Goal: Check status: Check status

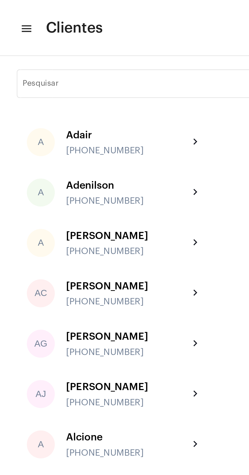
click at [17, 40] on input "Pesquisar" at bounding box center [106, 39] width 193 height 4
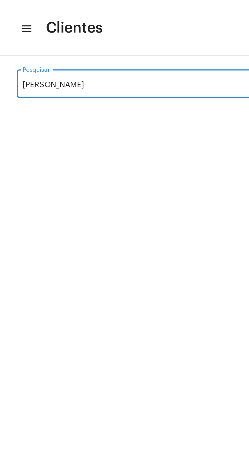
type input "[PERSON_NAME]"
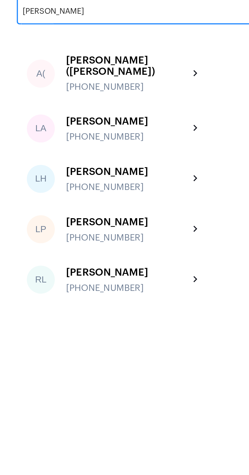
click at [38, 71] on div "[PHONE_NUMBER]" at bounding box center [58, 73] width 56 height 5
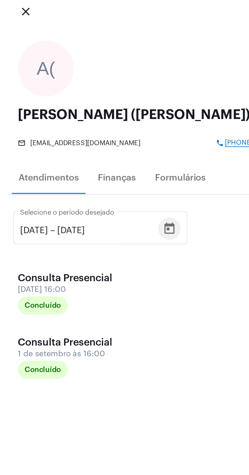
click at [80, 139] on icon "Open calendar" at bounding box center [77, 137] width 6 height 6
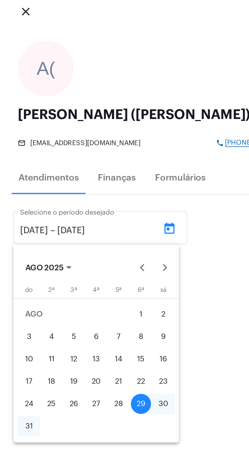
click at [22, 140] on div at bounding box center [124, 237] width 249 height 475
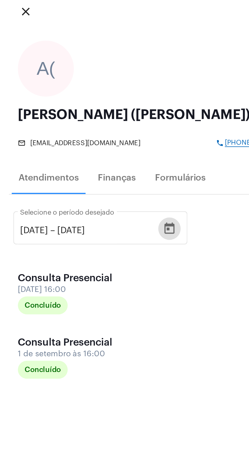
click at [22, 140] on input "[DATE]" at bounding box center [15, 138] width 13 height 5
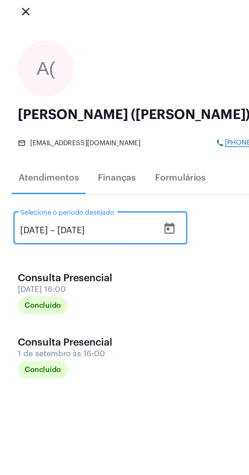
click at [22, 138] on input "[DATE]" at bounding box center [15, 138] width 13 height 5
click at [19, 136] on input "[DATE]" at bounding box center [15, 138] width 13 height 5
click at [17, 137] on input "[DATE]" at bounding box center [15, 138] width 13 height 5
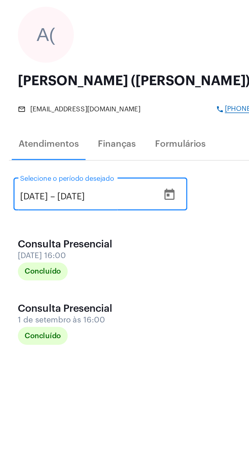
type input "[DATE]"
click at [70, 138] on div "[DATE] [DATE] – [DATE]" at bounding box center [40, 138] width 63 height 5
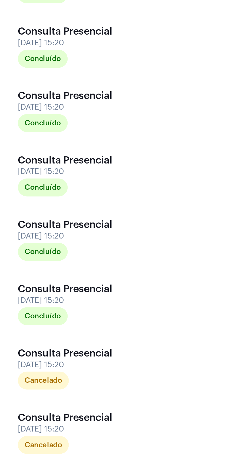
scroll to position [511, 0]
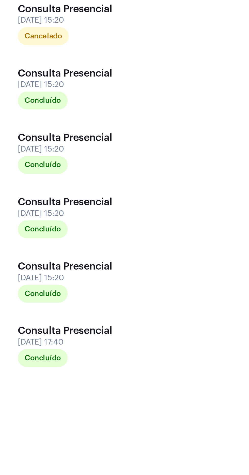
click at [38, 413] on div "[DATE] 17:40" at bounding box center [33, 415] width 51 height 4
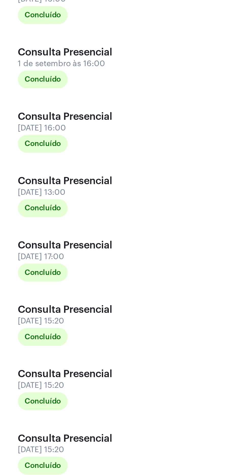
scroll to position [111, 0]
